Goal: Download file/media

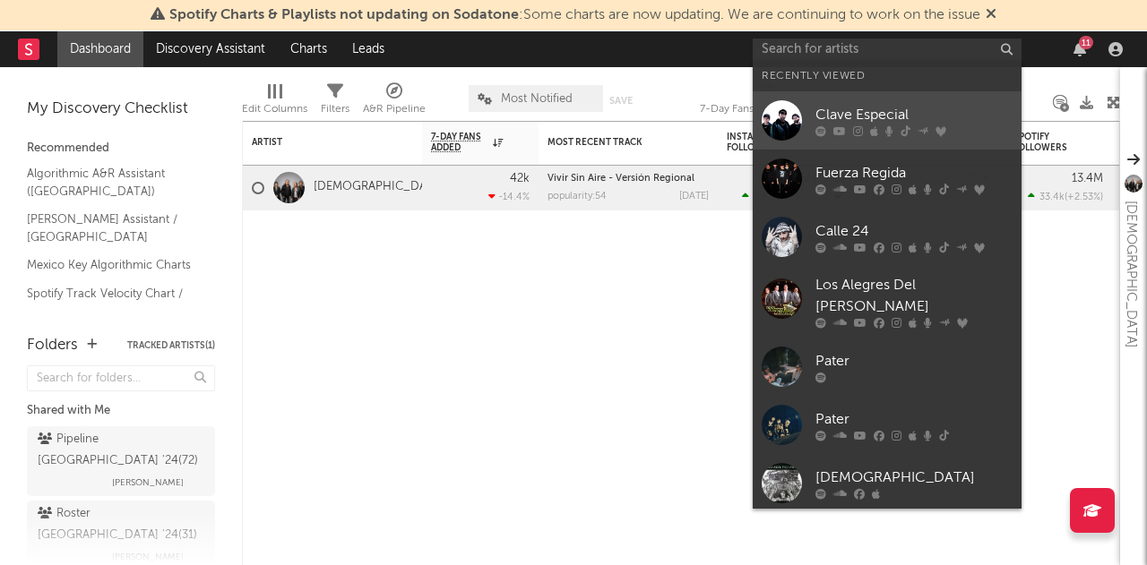
click at [837, 101] on link "Clave Especial" at bounding box center [886, 120] width 269 height 58
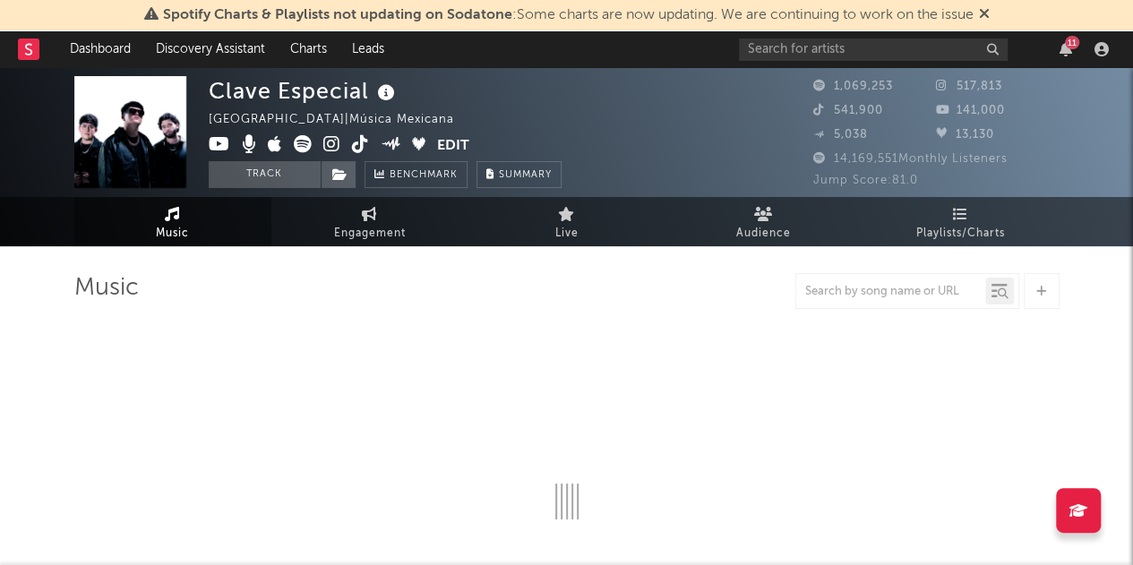
scroll to position [19, 0]
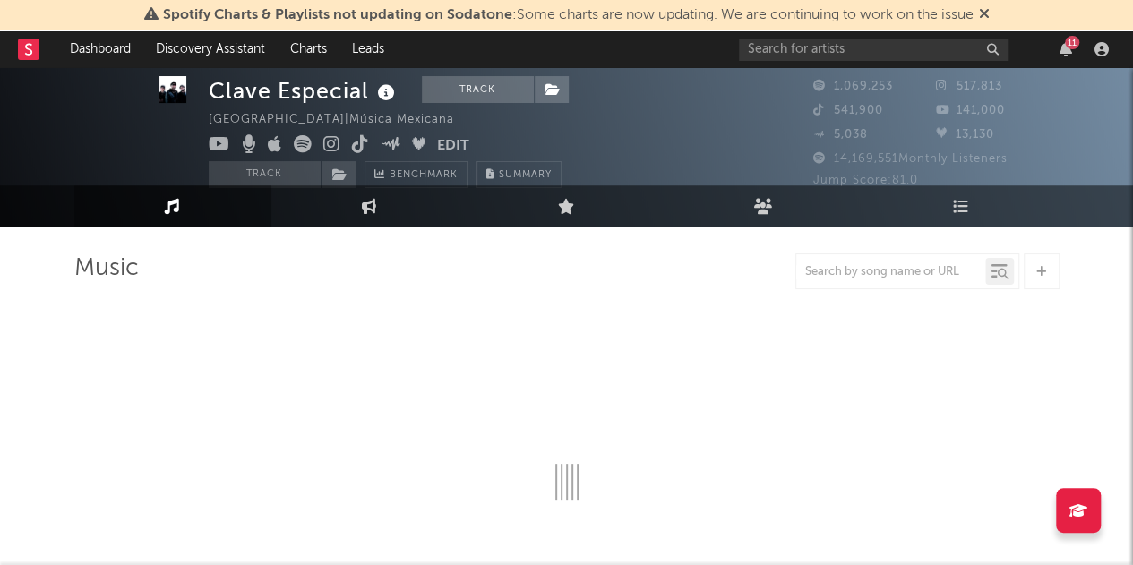
select select "6m"
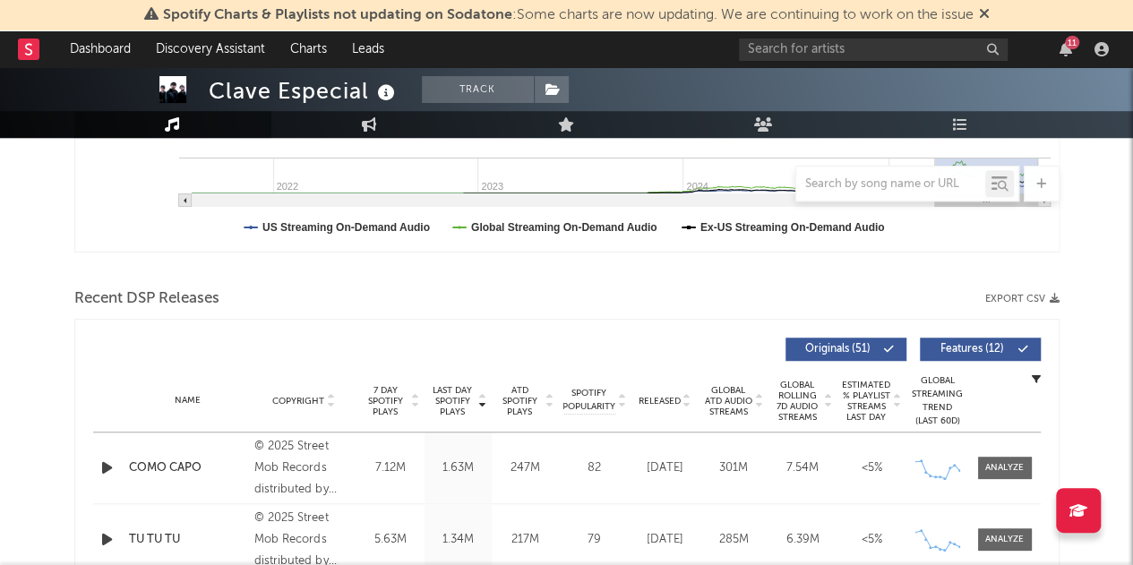
scroll to position [509, 0]
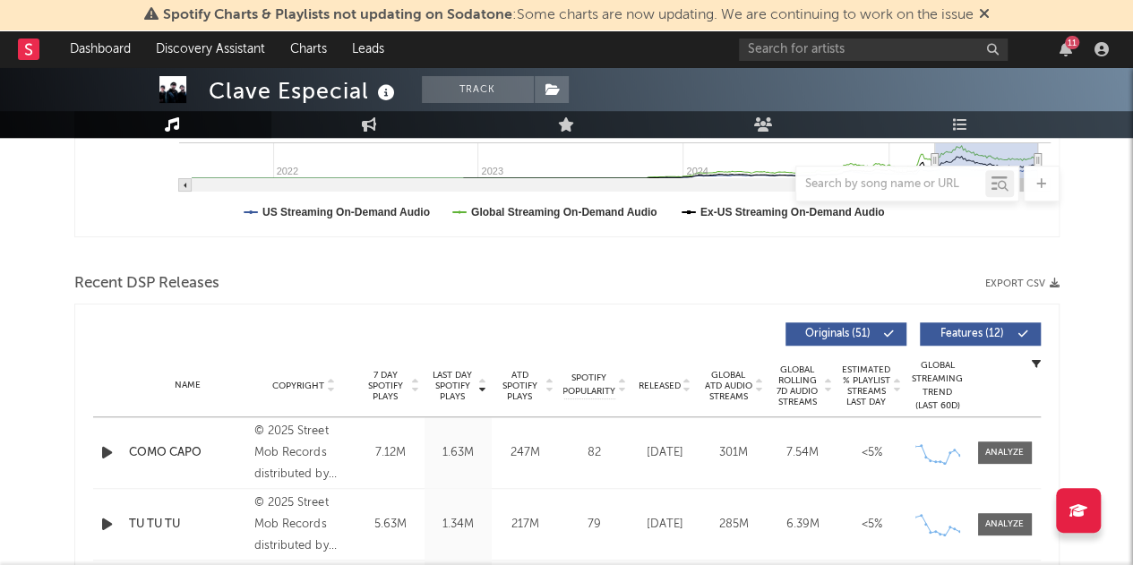
click at [1018, 284] on button "Export CSV" at bounding box center [1022, 284] width 74 height 11
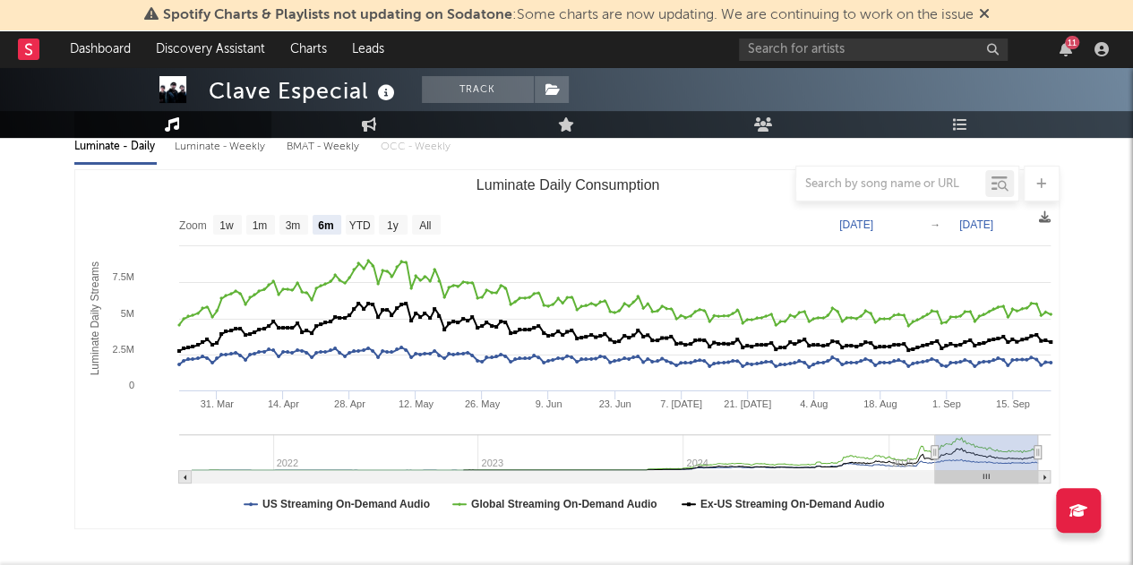
scroll to position [205, 0]
